Goal: Task Accomplishment & Management: Manage account settings

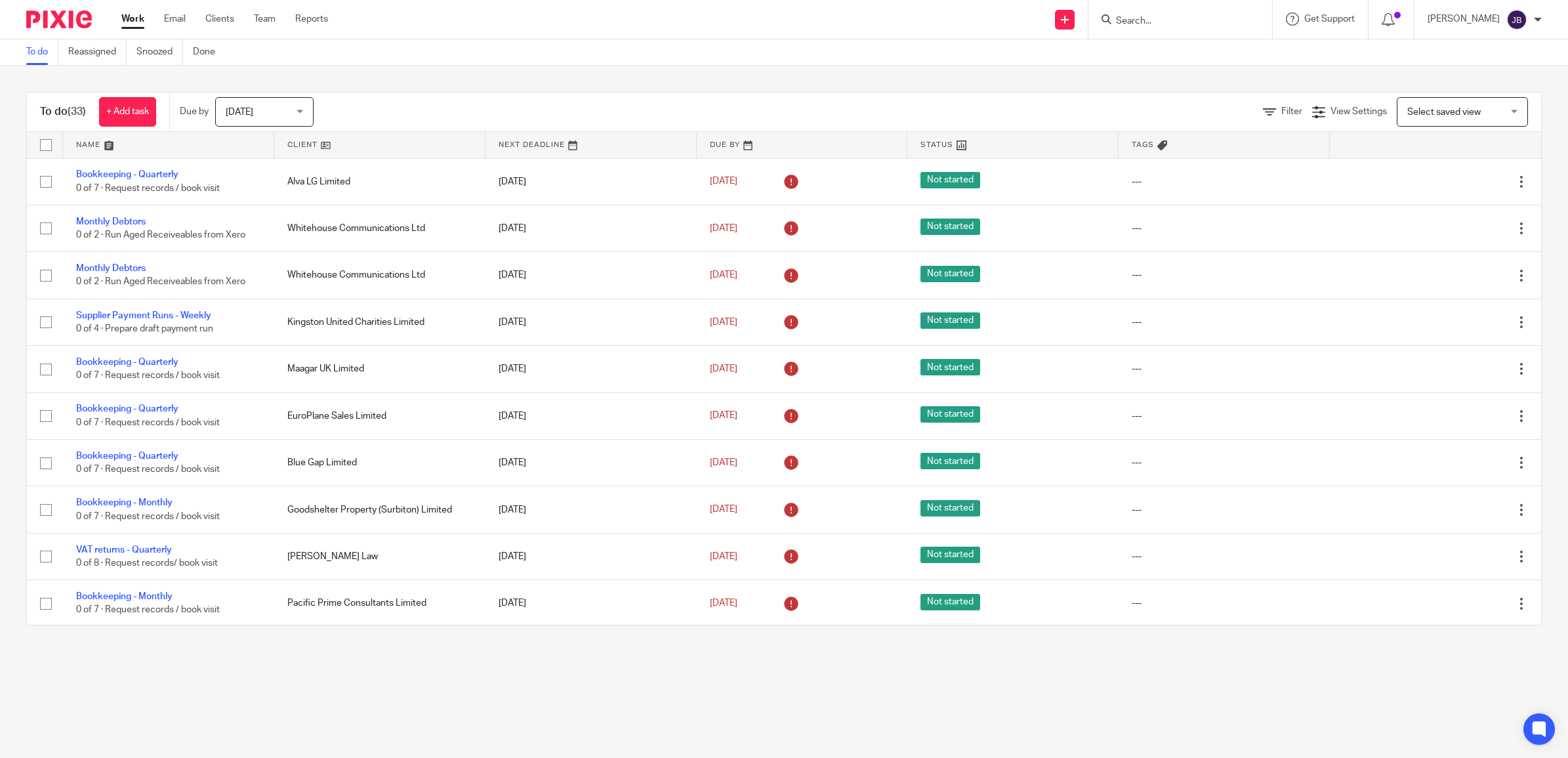
click at [813, 23] on input "Search" at bounding box center [1173, 21] width 118 height 12
type input "paul gilm"
click at [813, 55] on link at bounding box center [1193, 51] width 162 height 19
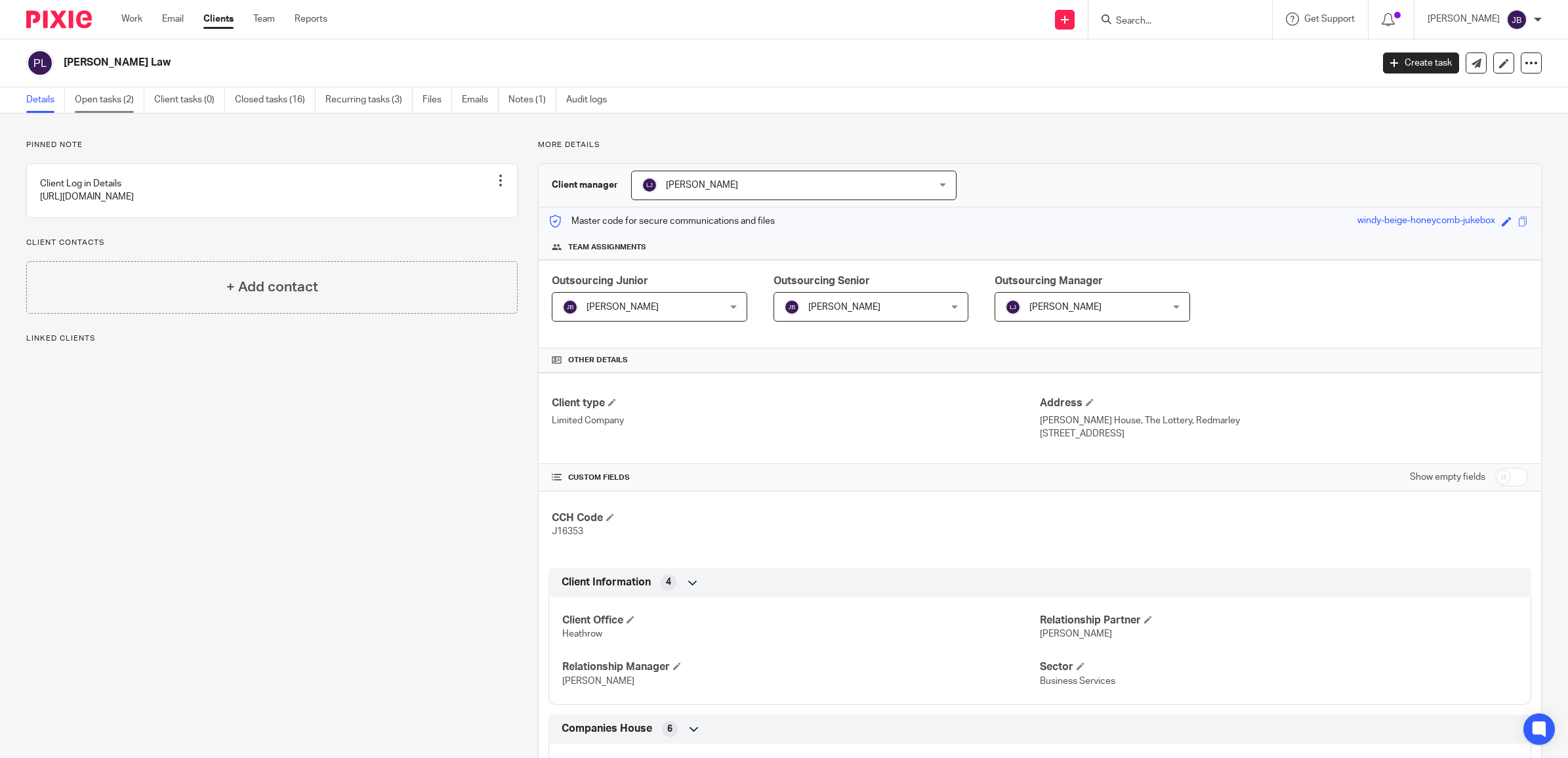
click at [128, 95] on link "Open tasks (2)" at bounding box center [109, 100] width 69 height 25
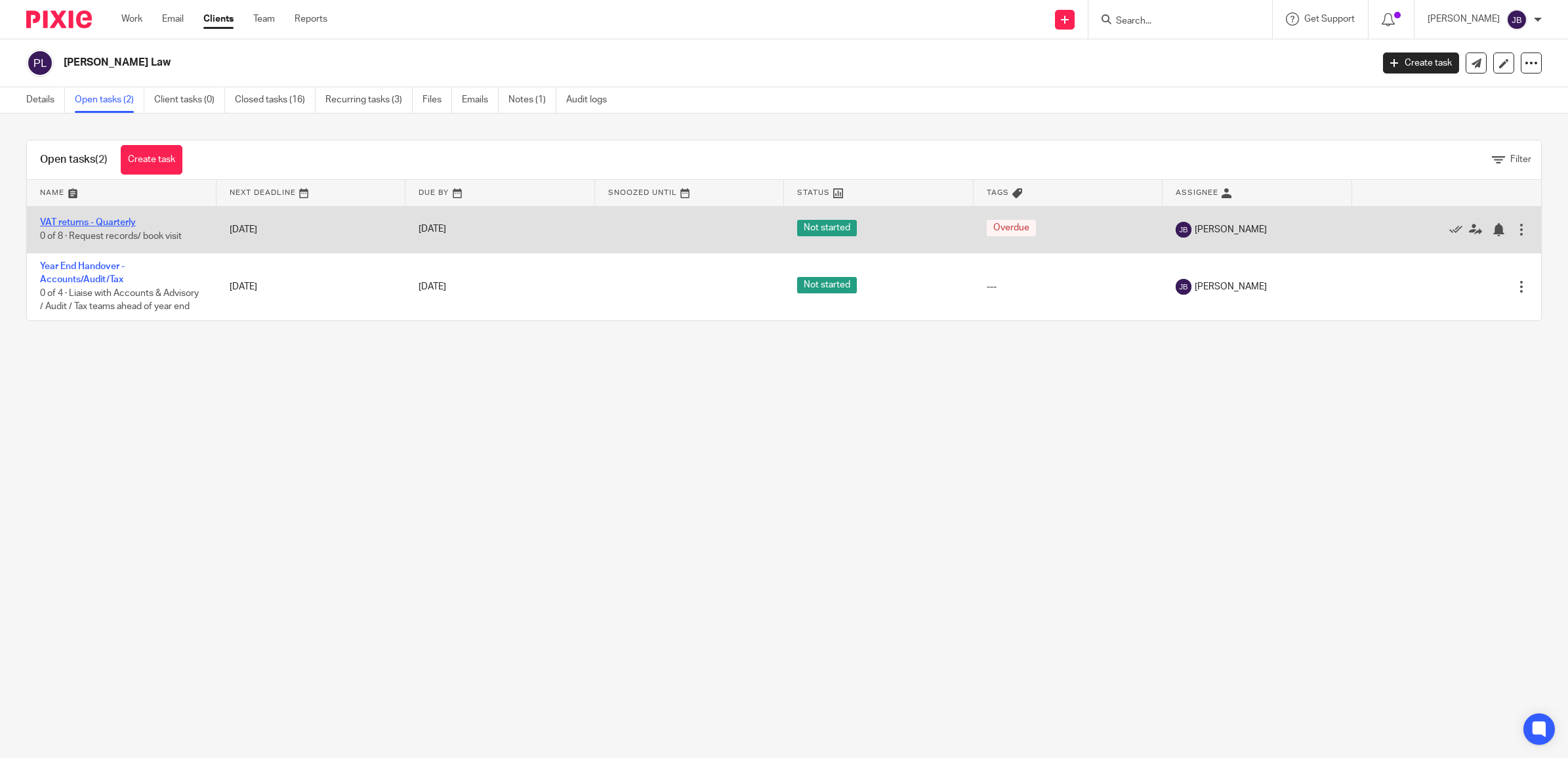
click at [90, 221] on link "VAT returns - Quarterly" at bounding box center [88, 222] width 95 height 9
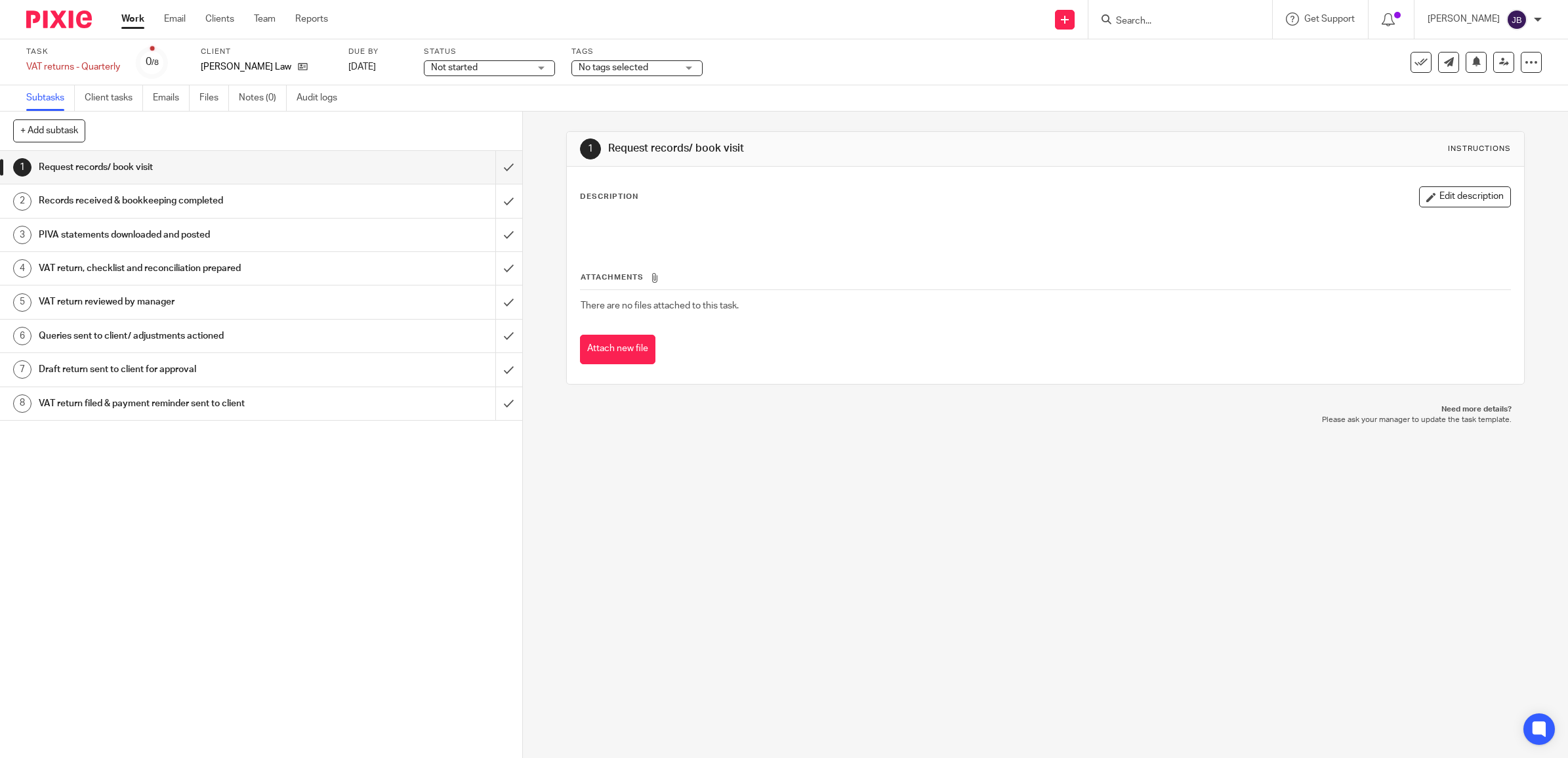
click at [162, 271] on h1 "VAT return, checklist and reconciliation prepared" at bounding box center [187, 269] width 296 height 19
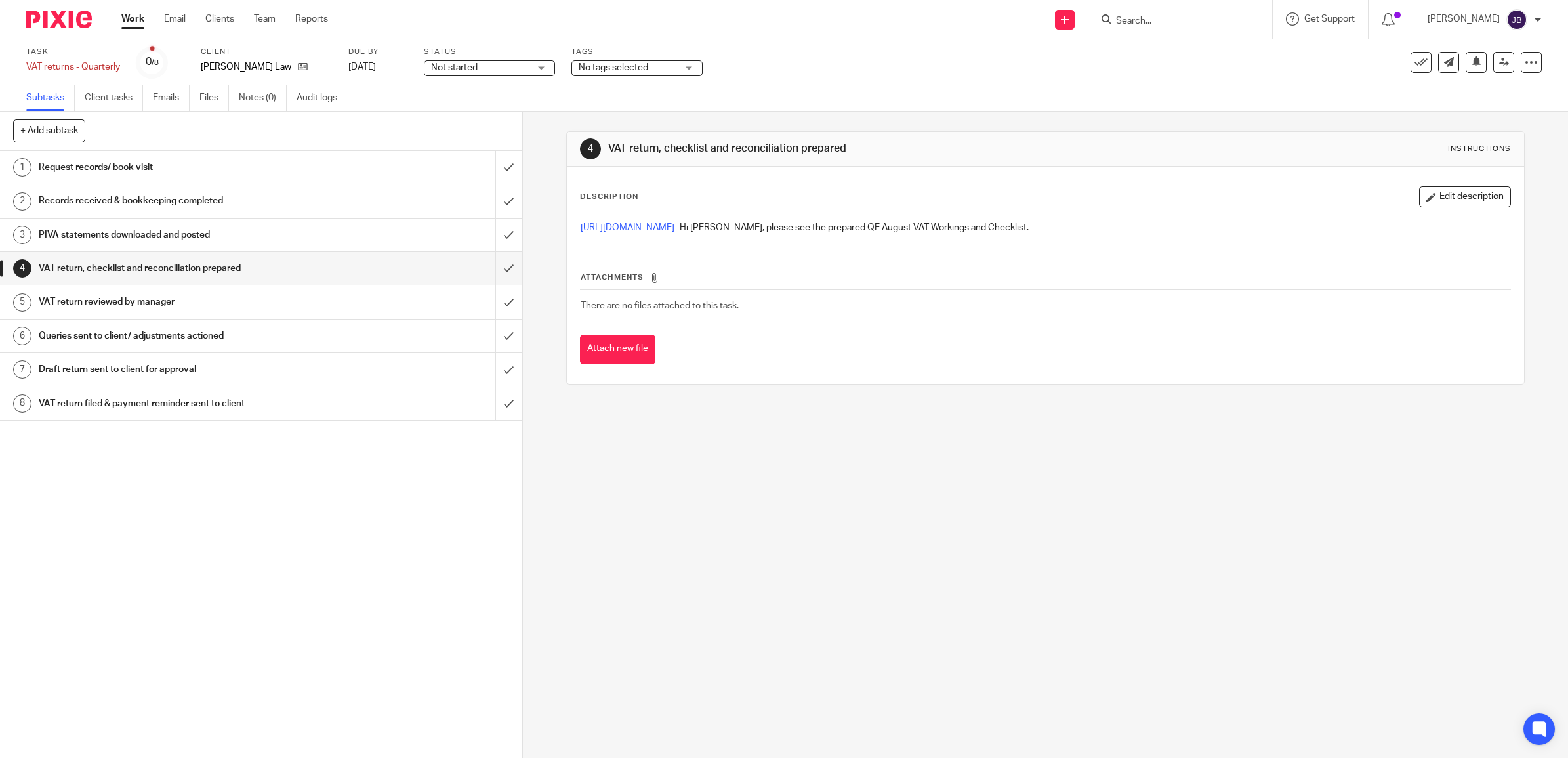
click at [161, 306] on h1 "VAT return reviewed by manager" at bounding box center [187, 302] width 296 height 19
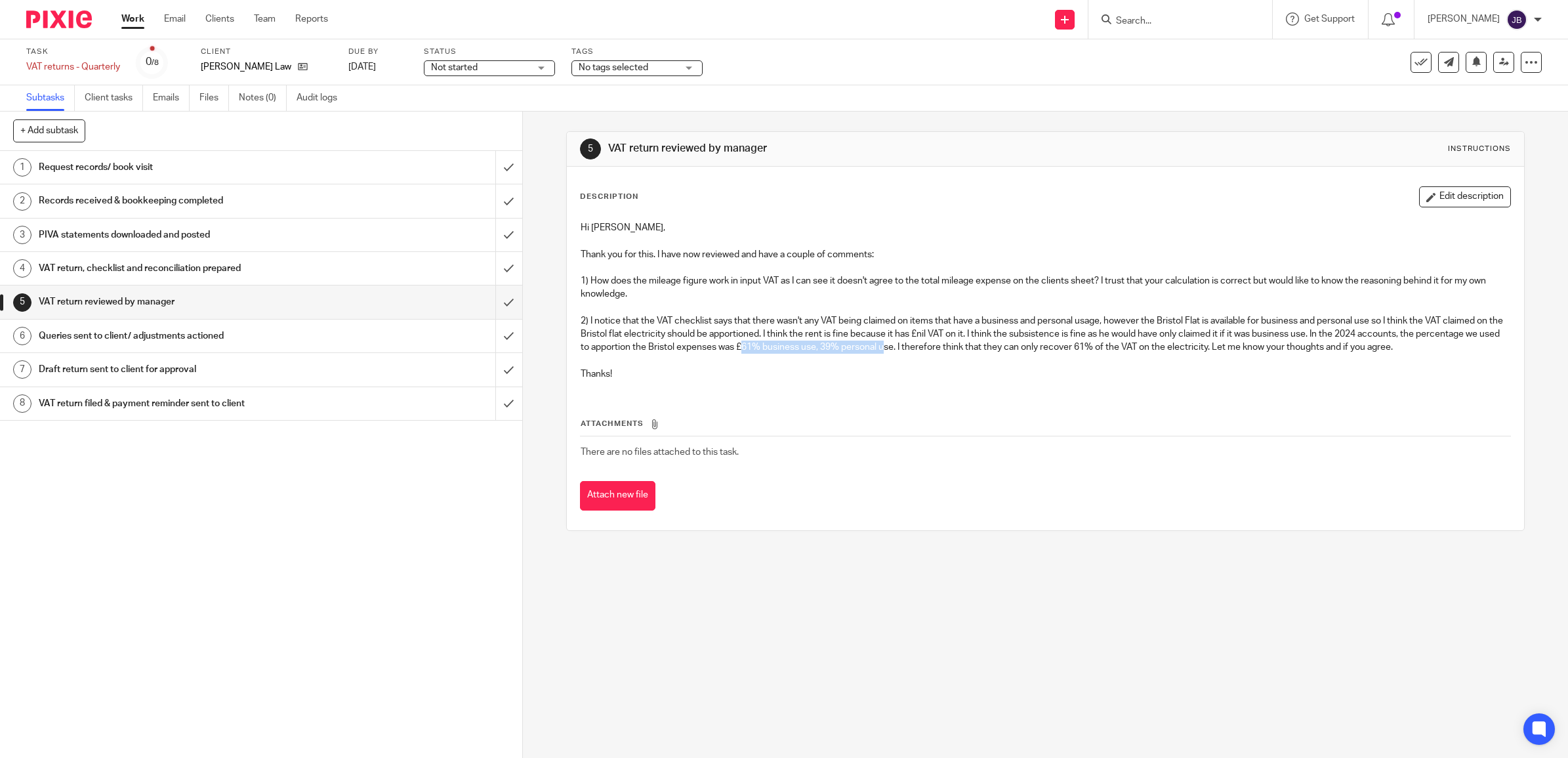
drag, startPoint x: 822, startPoint y: 351, endPoint x: 969, endPoint y: 349, distance: 147.0
click at [969, 349] on p "2) I notice that the VAT checklist says that there wasn't any VAT being claimed…" at bounding box center [1046, 334] width 930 height 40
click at [1215, 368] on p "Thanks!" at bounding box center [1046, 374] width 930 height 13
drag, startPoint x: 822, startPoint y: 347, endPoint x: 919, endPoint y: 349, distance: 97.0
click at [919, 349] on p "2) I notice that the VAT checklist says that there wasn't any VAT being claimed…" at bounding box center [1046, 334] width 930 height 40
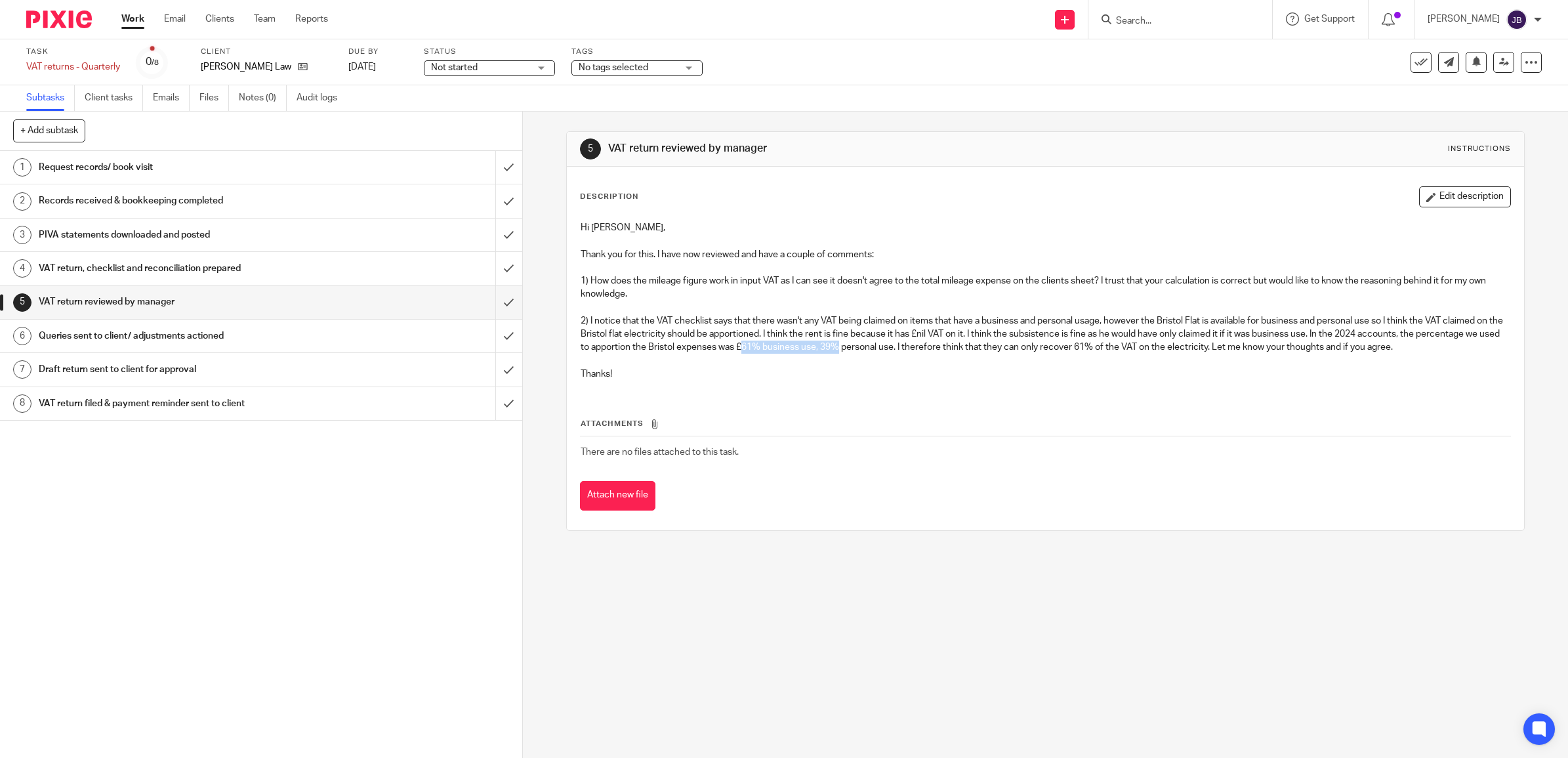
drag, startPoint x: 919, startPoint y: 349, endPoint x: 873, endPoint y: 364, distance: 48.4
click at [873, 364] on p at bounding box center [1046, 360] width 930 height 13
drag, startPoint x: 827, startPoint y: 352, endPoint x: 864, endPoint y: 356, distance: 37.2
click at [864, 356] on div "Hi [PERSON_NAME], Thank you for this. I have now reviewed and have a couple of …" at bounding box center [1045, 303] width 943 height 176
drag, startPoint x: 864, startPoint y: 356, endPoint x: 851, endPoint y: 351, distance: 13.9
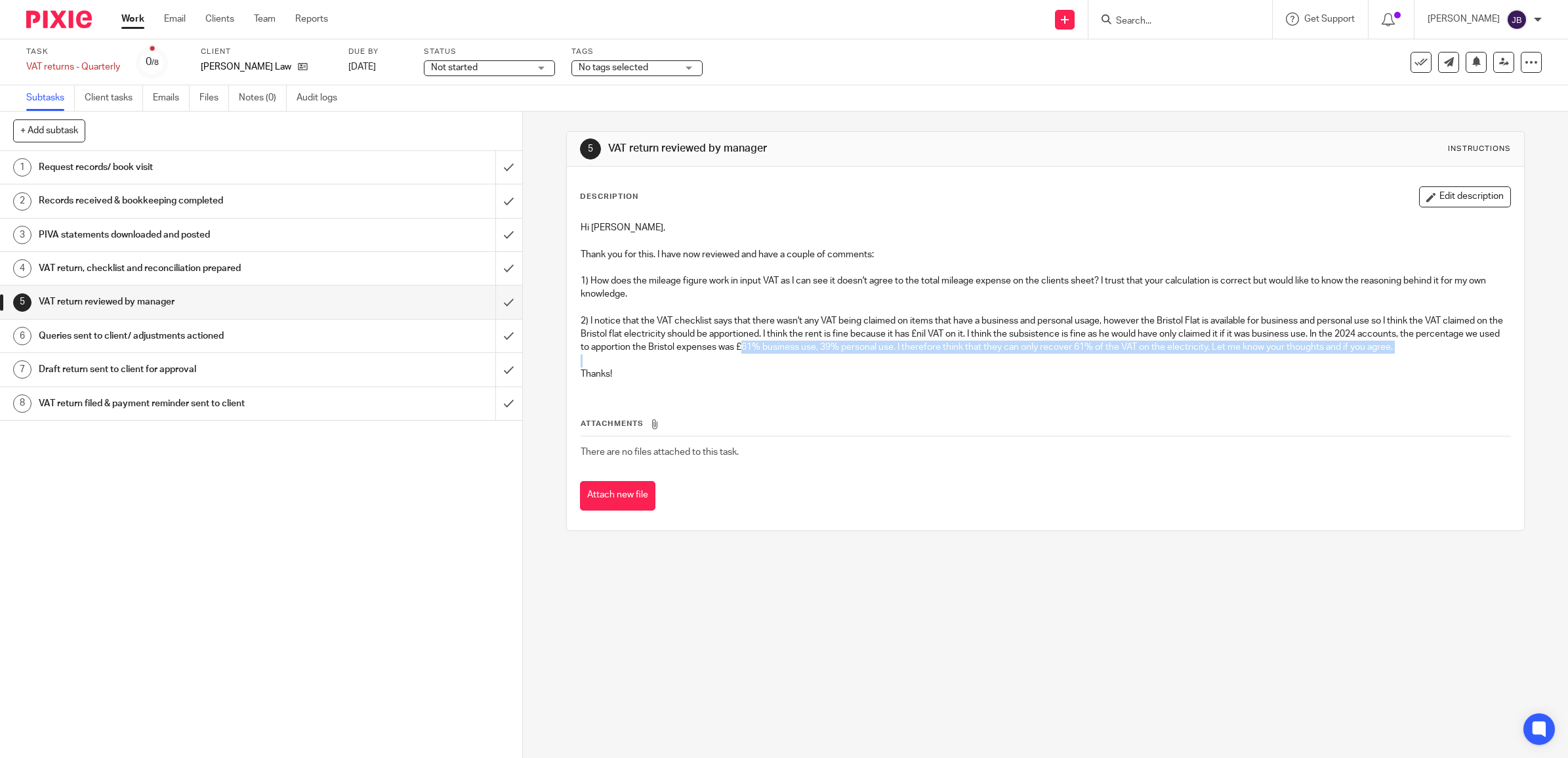
click at [851, 351] on p "2) I notice that the VAT checklist says that there wasn't any VAT being claimed…" at bounding box center [1046, 334] width 930 height 40
drag, startPoint x: 824, startPoint y: 345, endPoint x: 961, endPoint y: 349, distance: 137.1
click at [961, 349] on p "2) I notice that the VAT checklist says that there wasn't any VAT being claimed…" at bounding box center [1046, 334] width 930 height 40
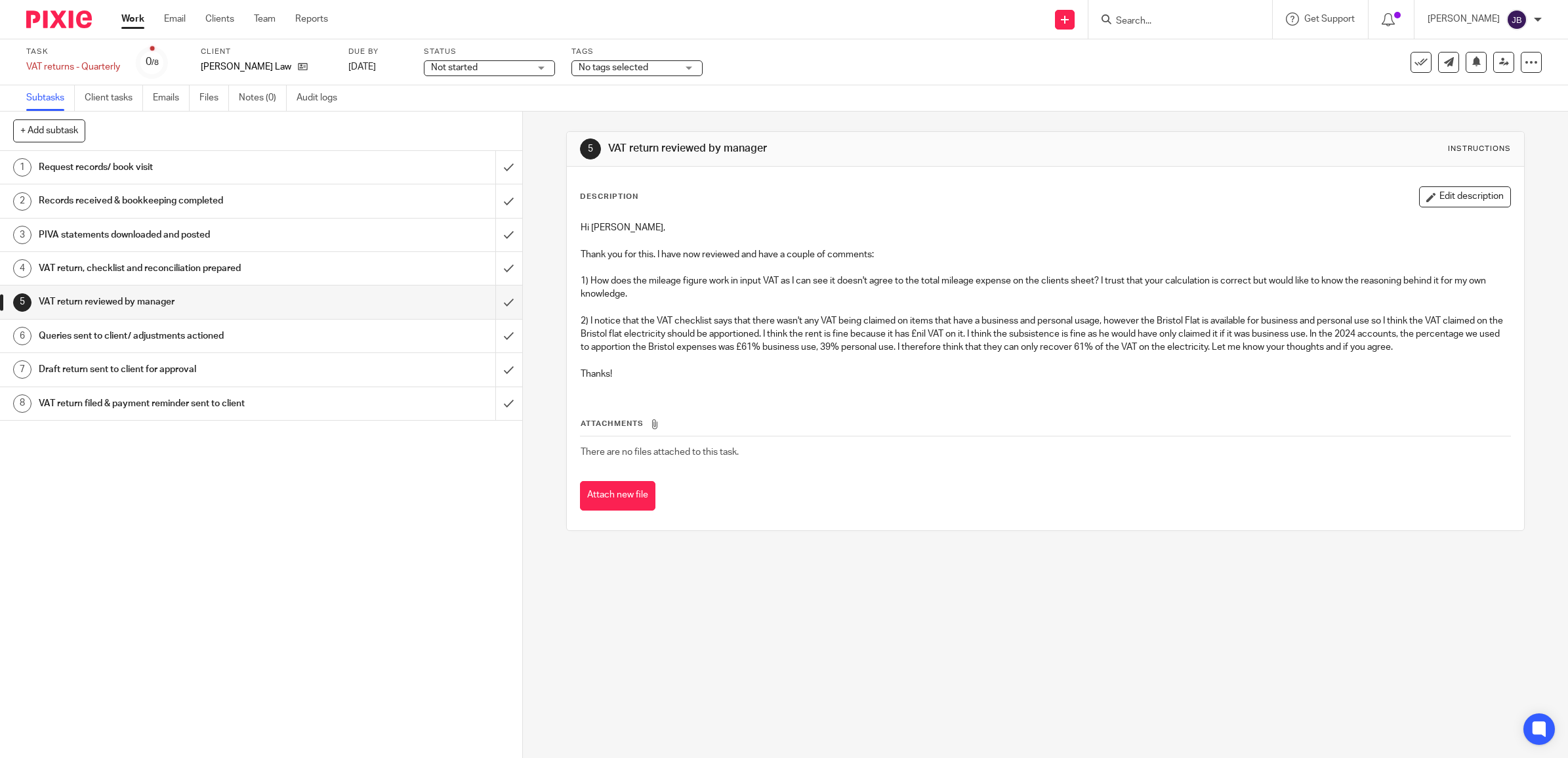
drag, startPoint x: 961, startPoint y: 349, endPoint x: 912, endPoint y: 356, distance: 49.5
click at [912, 356] on p at bounding box center [1046, 360] width 930 height 13
click at [1419, 198] on button "Edit description" at bounding box center [1465, 198] width 91 height 21
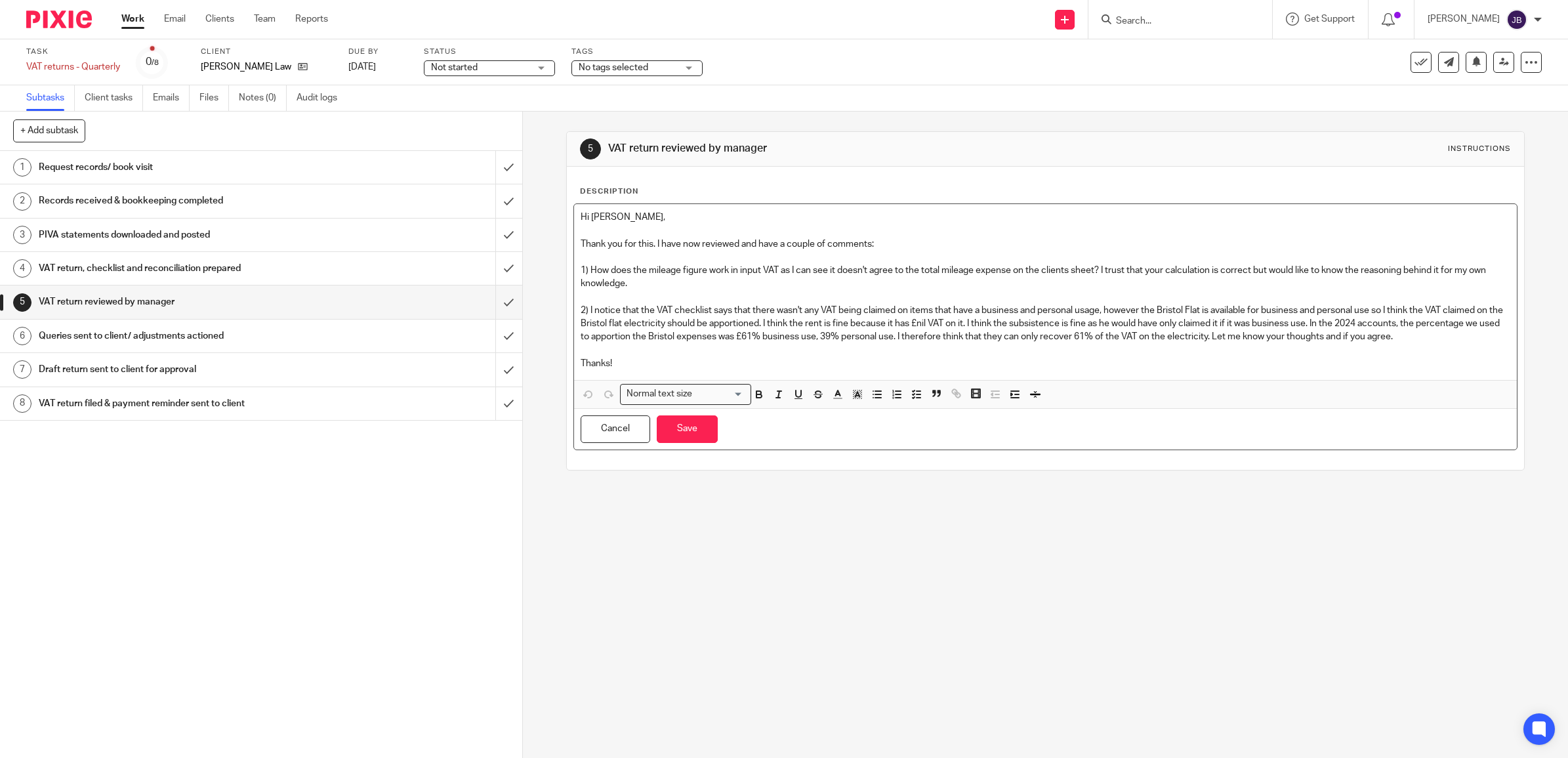
click at [630, 365] on p "Thanks!" at bounding box center [1046, 363] width 930 height 13
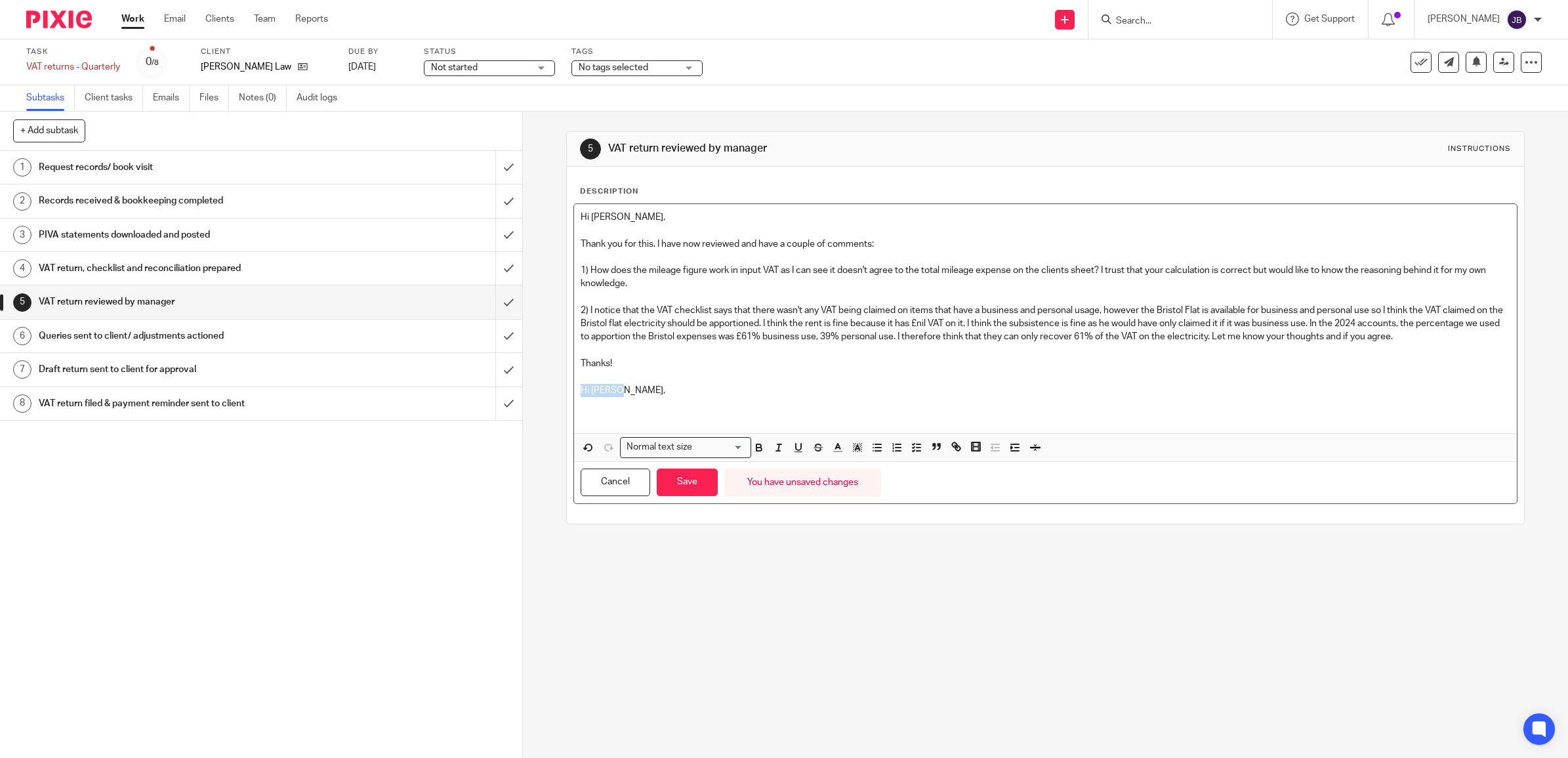
drag, startPoint x: 622, startPoint y: 392, endPoint x: 564, endPoint y: 387, distance: 58.2
click at [567, 387] on div "Description Hi [PERSON_NAME], Thank you for this. I have now reviewed and have …" at bounding box center [1046, 344] width 957 height 357
drag, startPoint x: 594, startPoint y: 392, endPoint x: 753, endPoint y: 356, distance: 163.0
click at [753, 357] on p "Thanks!" at bounding box center [1046, 363] width 930 height 13
drag, startPoint x: 627, startPoint y: 387, endPoint x: 563, endPoint y: 388, distance: 64.0
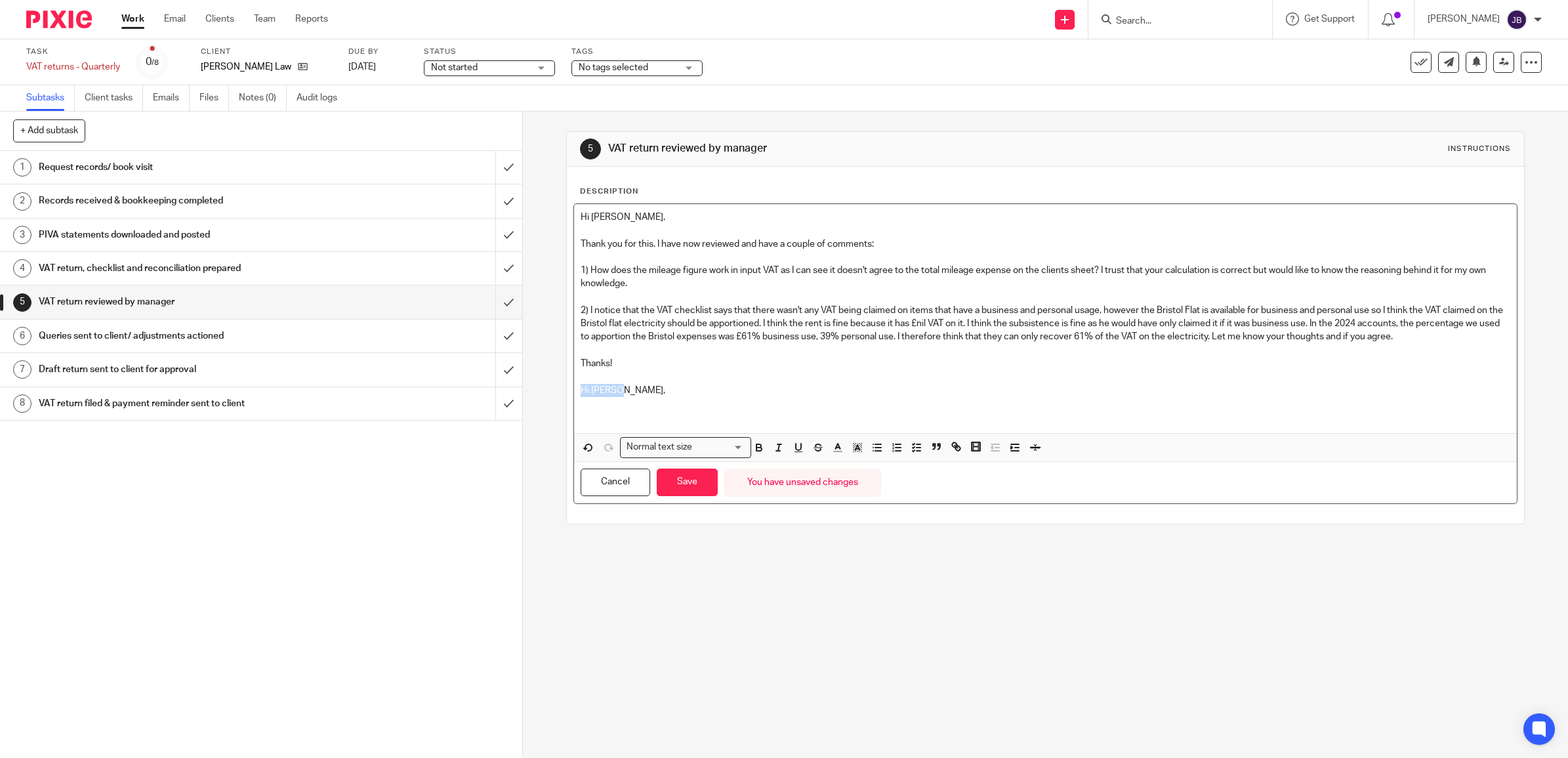
click at [567, 388] on div "Description Hi [PERSON_NAME], Thank you for this. I have now reviewed and have …" at bounding box center [1046, 344] width 957 height 357
click at [732, 450] on input "Search for option" at bounding box center [720, 448] width 48 height 14
click at [771, 413] on p at bounding box center [1046, 416] width 930 height 13
click at [762, 451] on button "button" at bounding box center [759, 448] width 17 height 17
drag, startPoint x: 627, startPoint y: 398, endPoint x: 545, endPoint y: 390, distance: 82.4
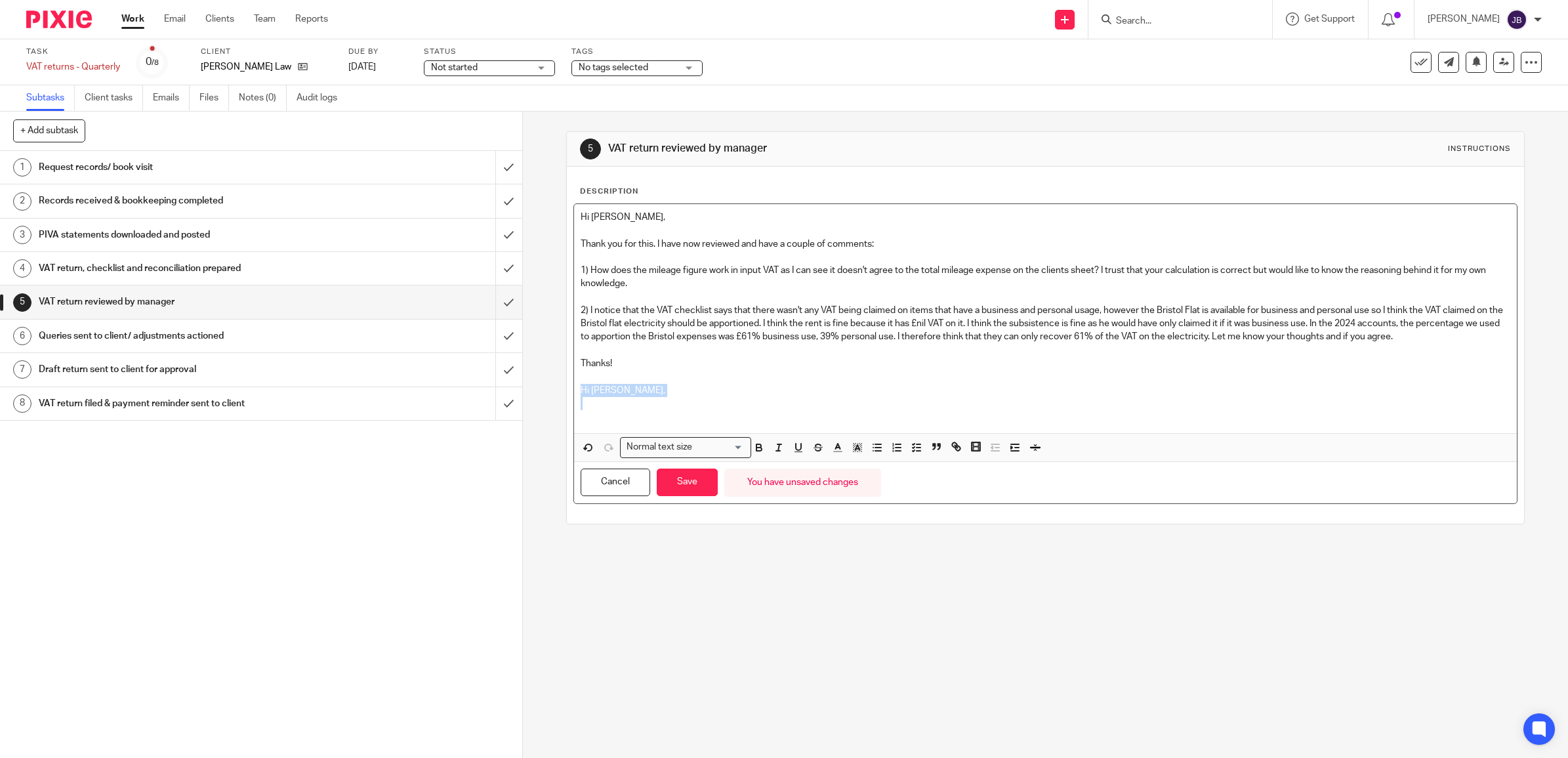
click at [545, 390] on div "5 VAT return reviewed by manager Instructions Description Hi [PERSON_NAME], Tha…" at bounding box center [1046, 435] width 1045 height 646
click at [753, 449] on icon "button" at bounding box center [759, 448] width 12 height 12
click at [642, 392] on p "Hi [PERSON_NAME]," at bounding box center [1046, 390] width 930 height 13
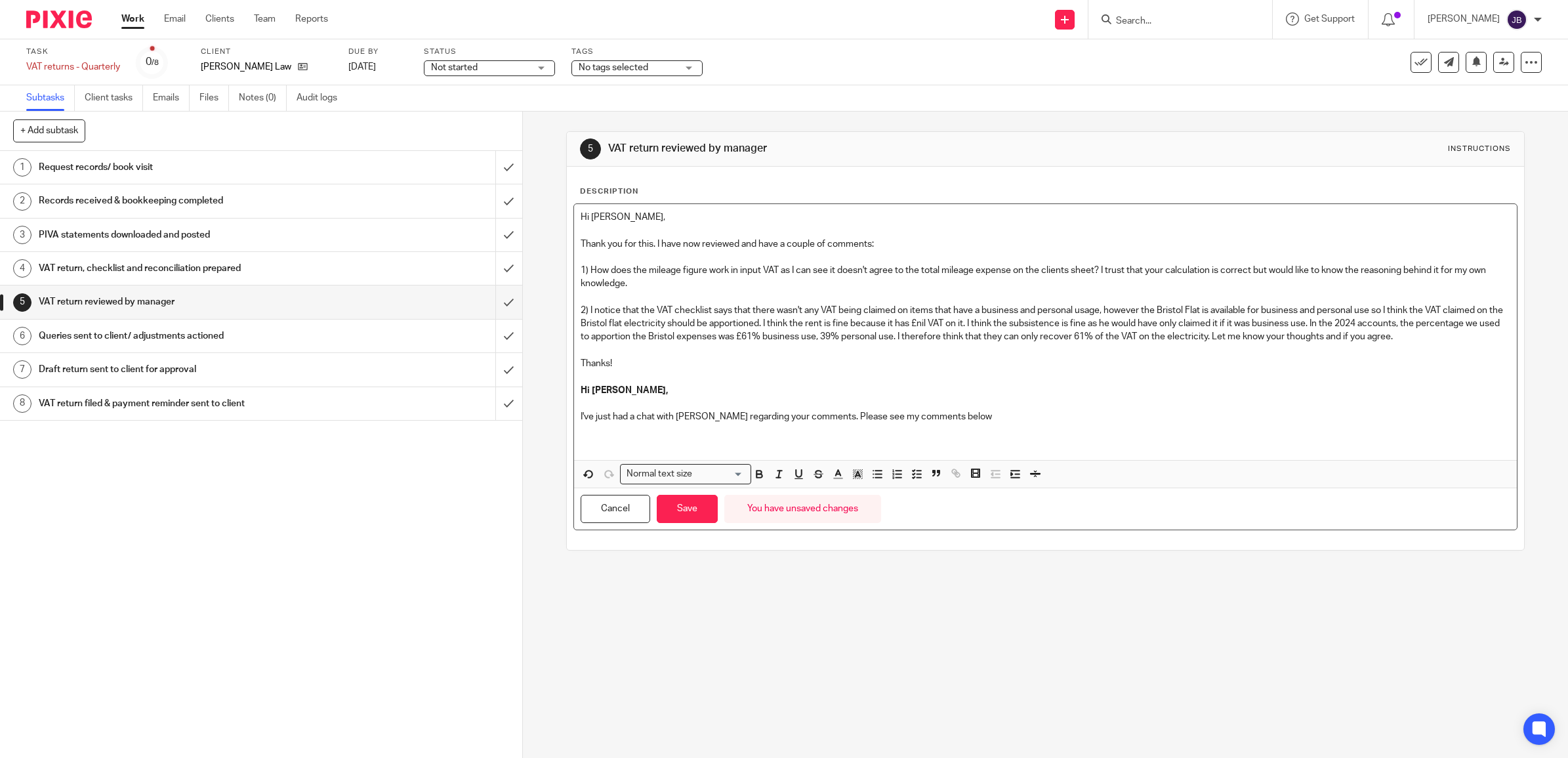
click at [945, 415] on p "I've just had a chat with [PERSON_NAME] regarding your comments. Please see my …" at bounding box center [1046, 416] width 930 height 13
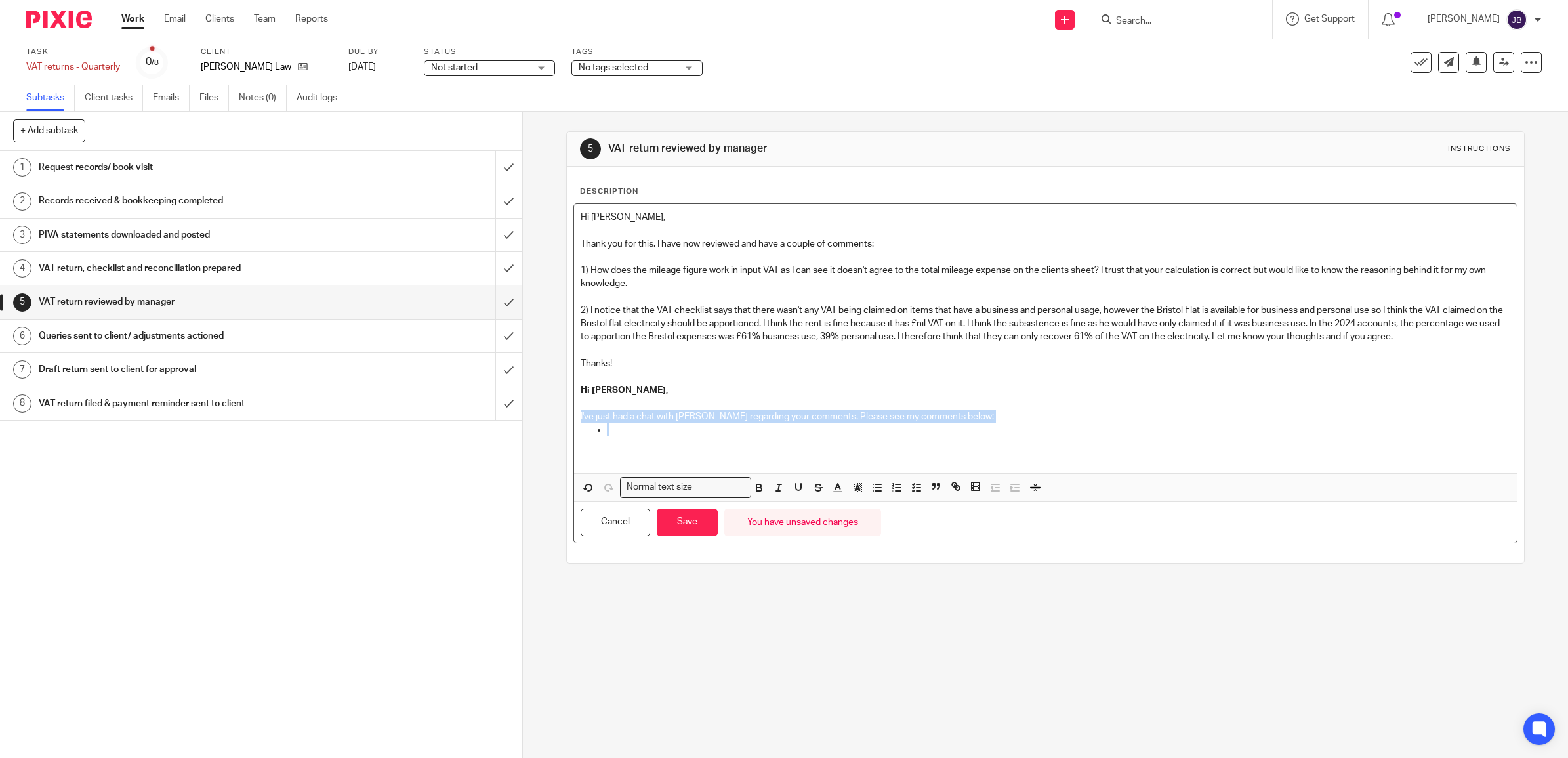
drag, startPoint x: 574, startPoint y: 415, endPoint x: 927, endPoint y: 431, distance: 353.4
click at [927, 431] on div "Hi [PERSON_NAME], Thank you for this. I have now reviewed and have a couple of …" at bounding box center [1045, 339] width 943 height 270
click at [759, 486] on icon "button" at bounding box center [759, 487] width 12 height 12
click at [607, 431] on li at bounding box center [1058, 429] width 904 height 13
click at [837, 427] on p "The mileage figure is calculated using the HMRC advisory" at bounding box center [1058, 429] width 904 height 13
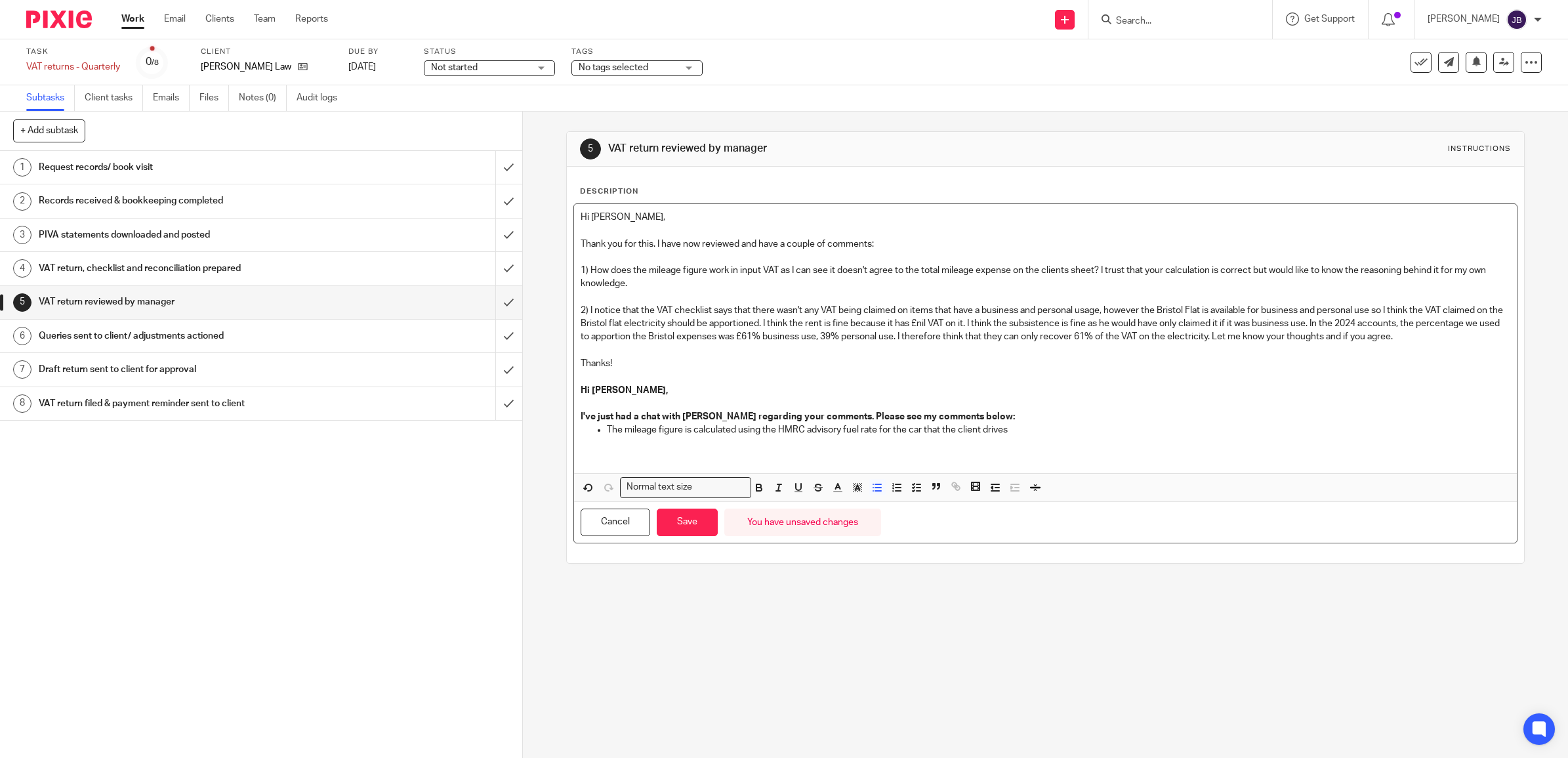
click at [1025, 431] on p "The mileage figure is calculated using the HMRC advisory fuel rate for the car …" at bounding box center [1058, 429] width 904 height 13
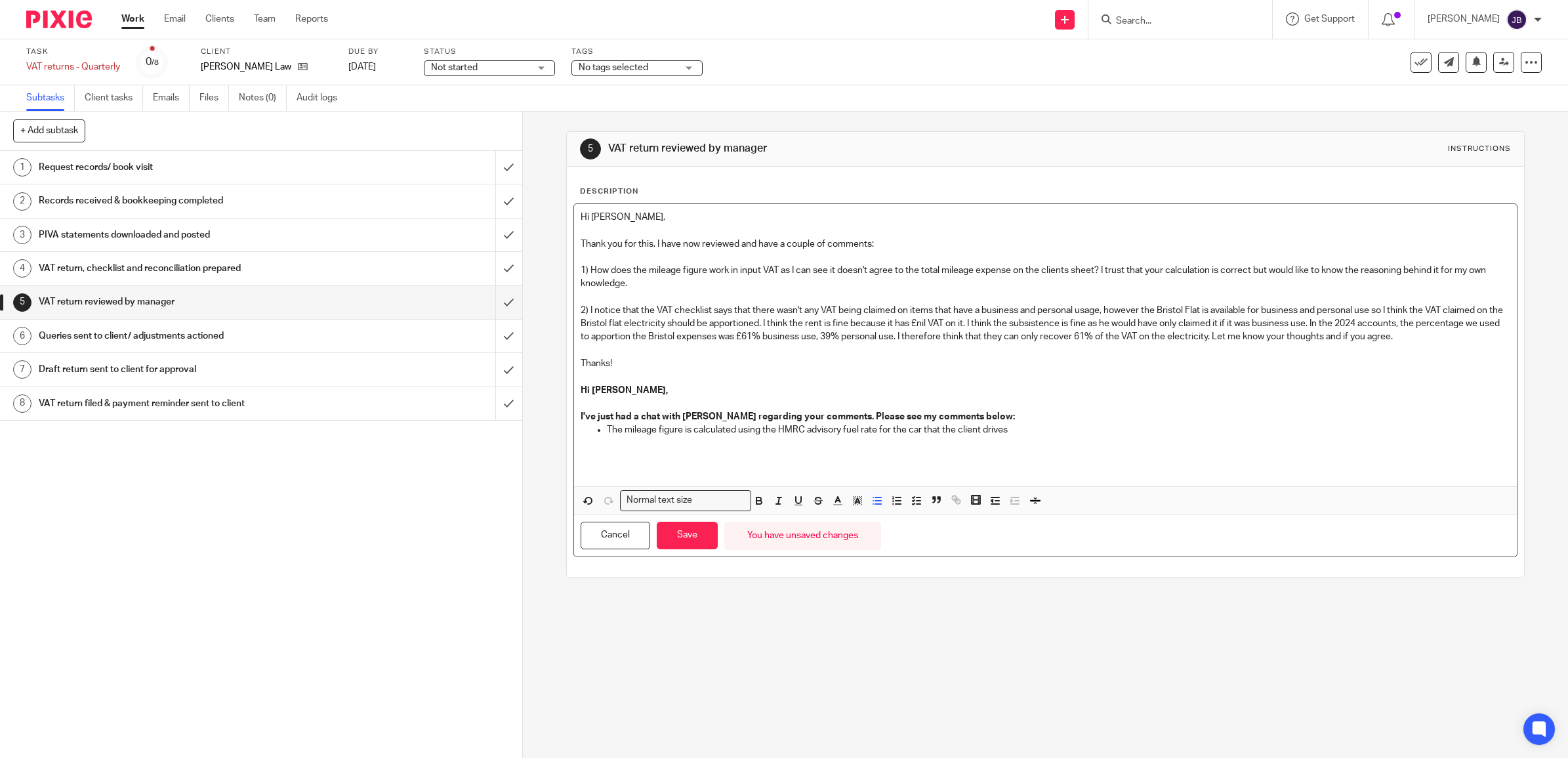
click at [1009, 435] on p "The mileage figure is calculated using the HMRC advisory fuel rate for the car …" at bounding box center [1058, 429] width 904 height 13
